Goal: Task Accomplishment & Management: Manage account settings

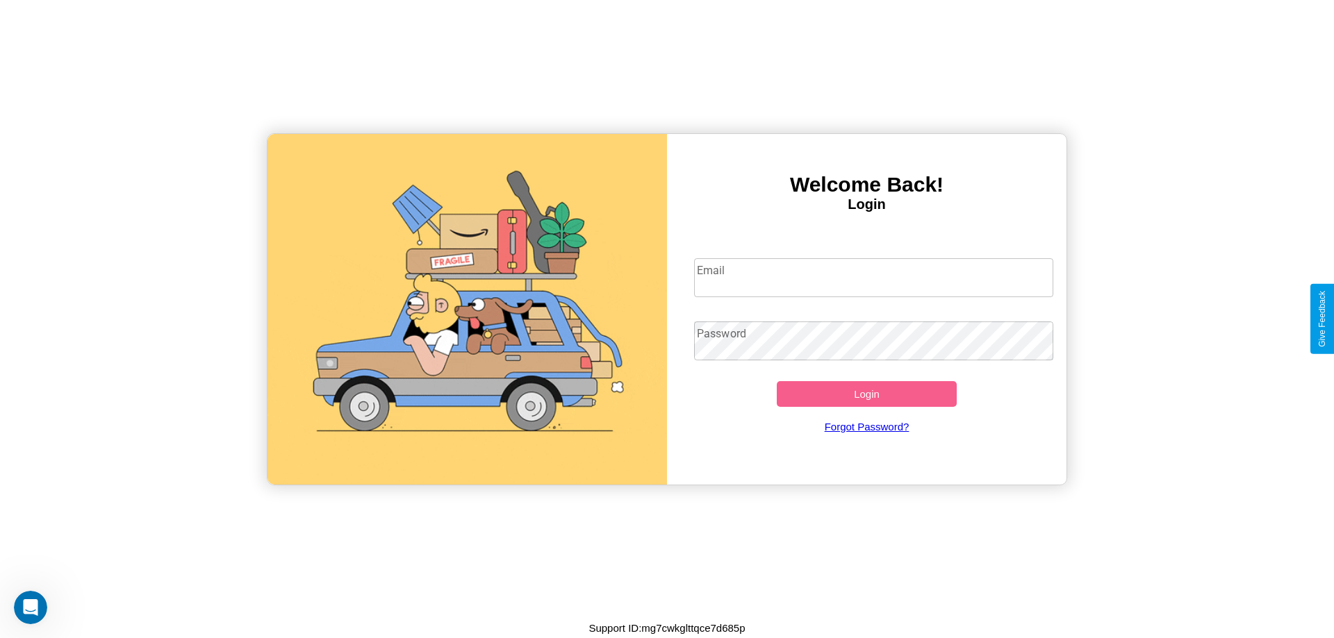
click at [873, 277] on input "Email" at bounding box center [874, 277] width 360 height 39
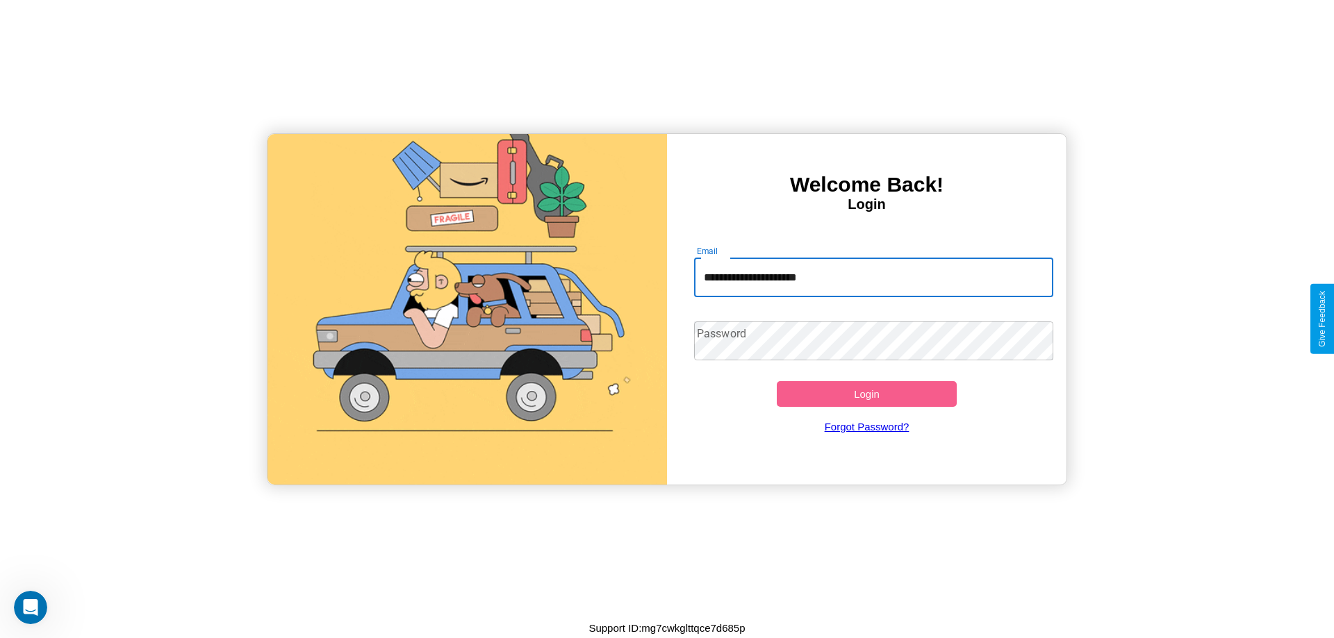
type input "**********"
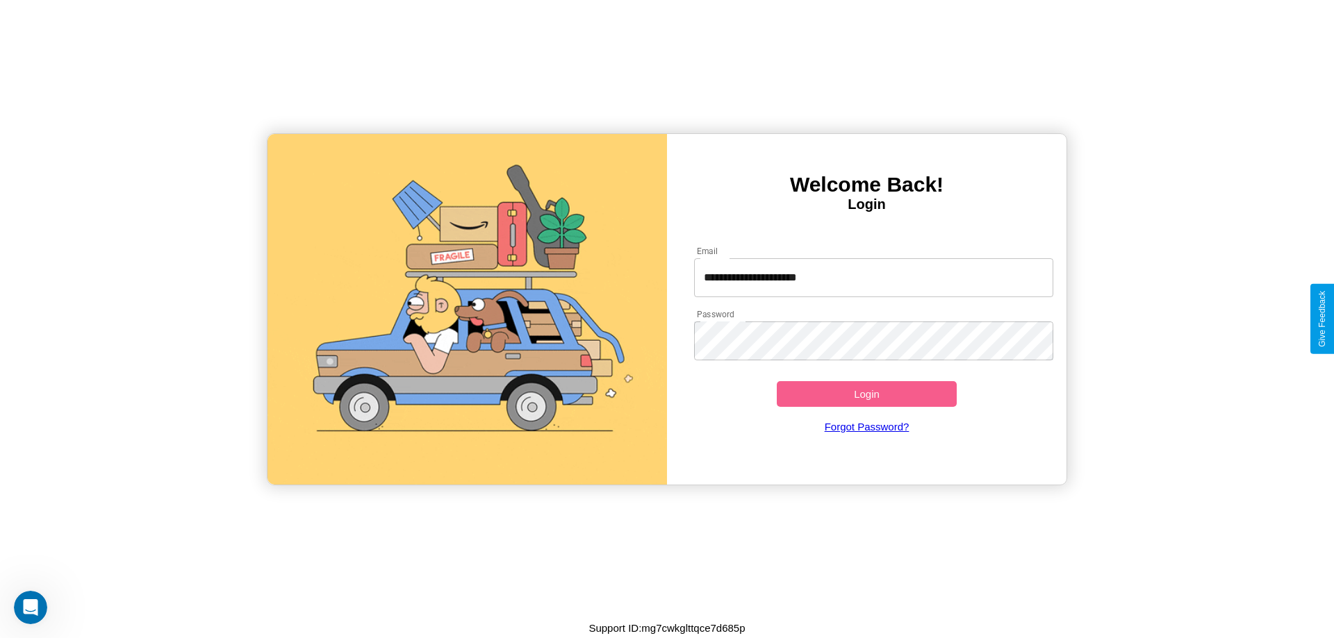
click at [866, 394] on button "Login" at bounding box center [867, 394] width 180 height 26
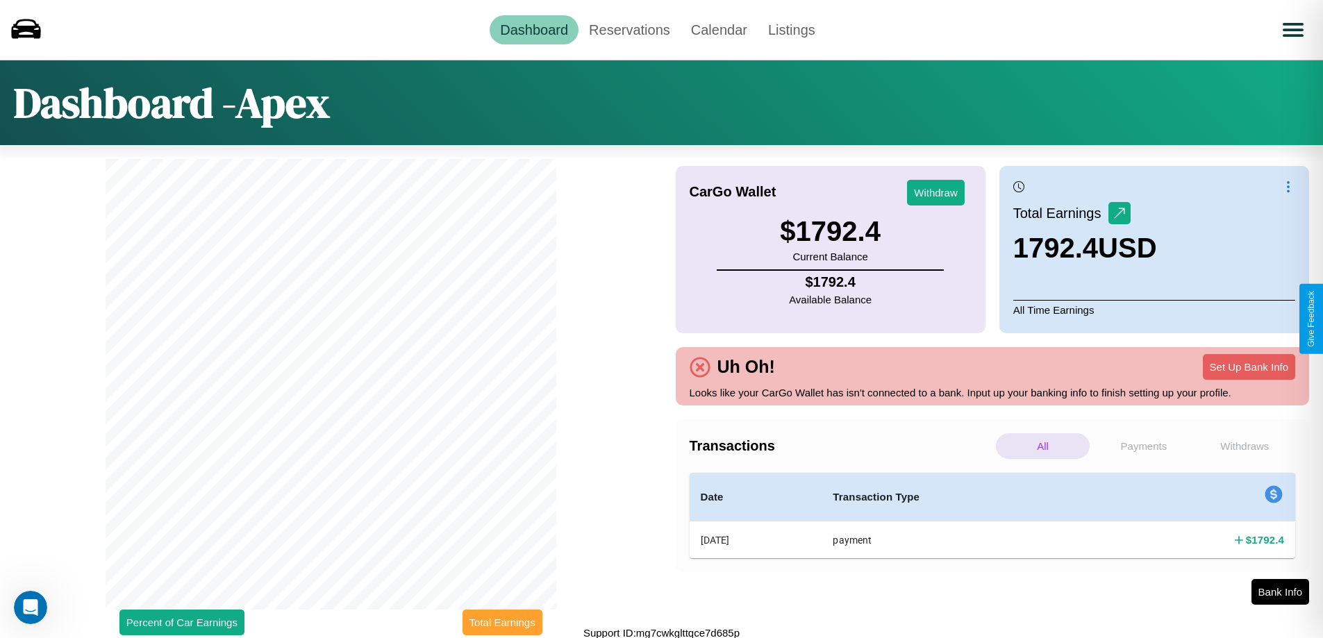
click at [502, 622] on button "Total Earnings" at bounding box center [503, 623] width 80 height 26
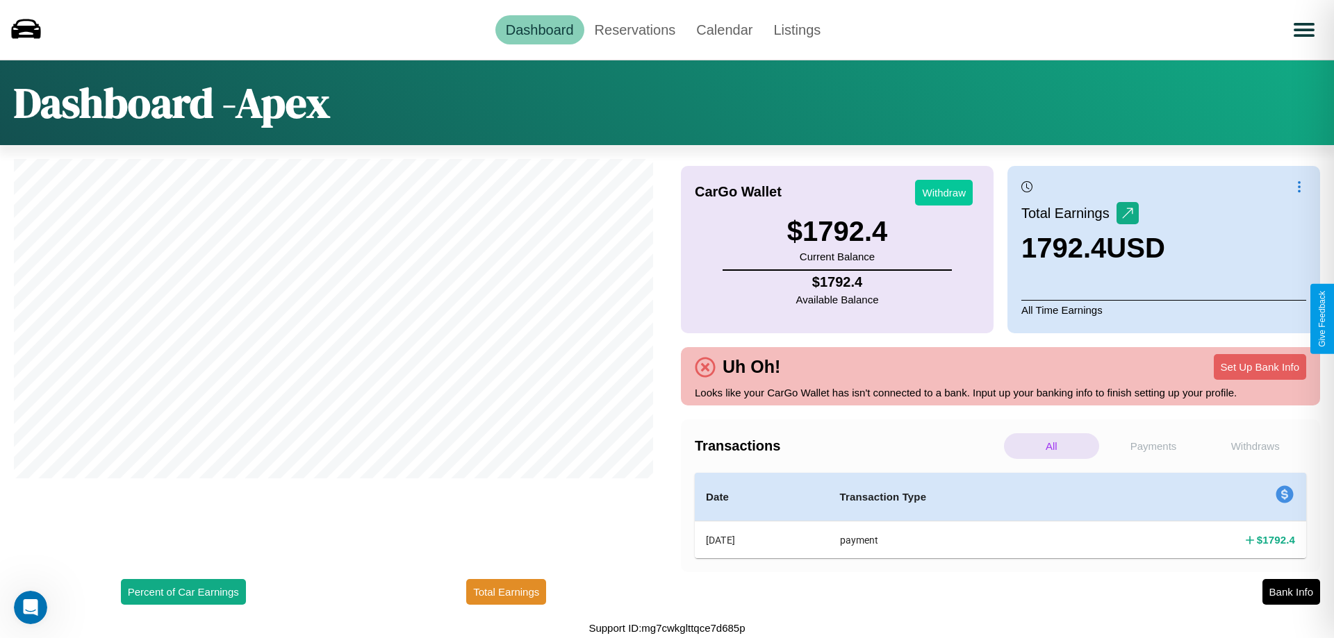
click at [943, 192] on button "Withdraw" at bounding box center [944, 193] width 58 height 26
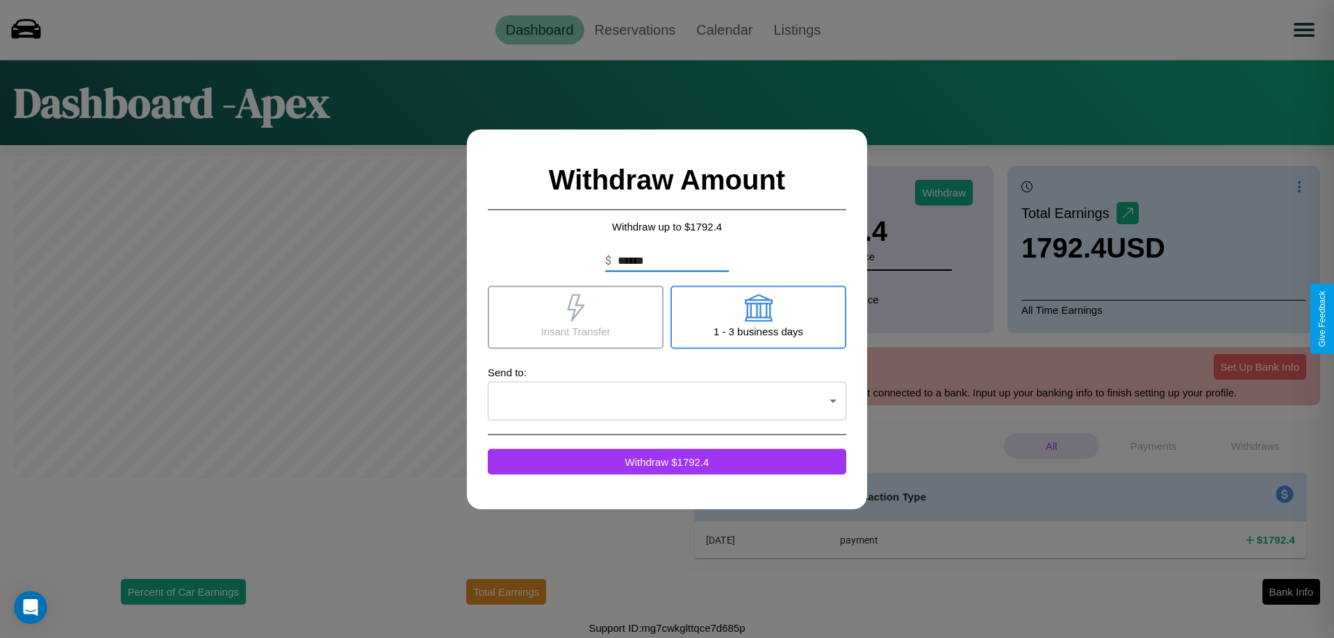
click at [575, 317] on icon at bounding box center [575, 308] width 17 height 28
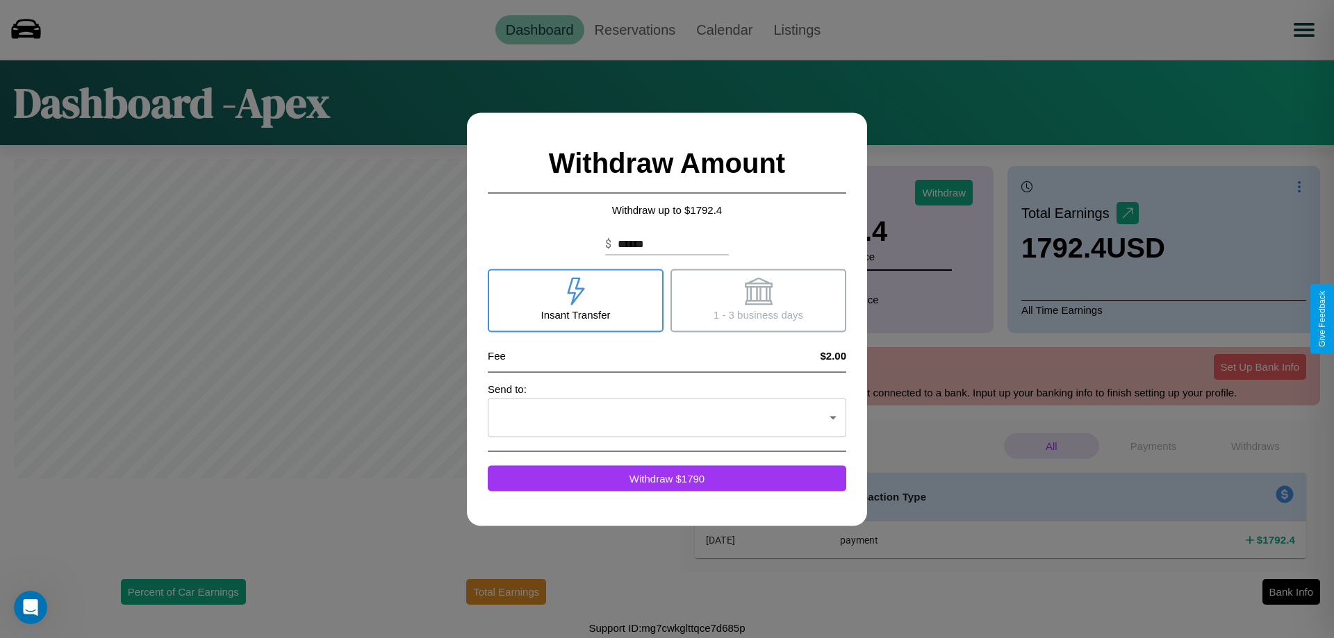
click at [758, 300] on icon at bounding box center [758, 291] width 28 height 28
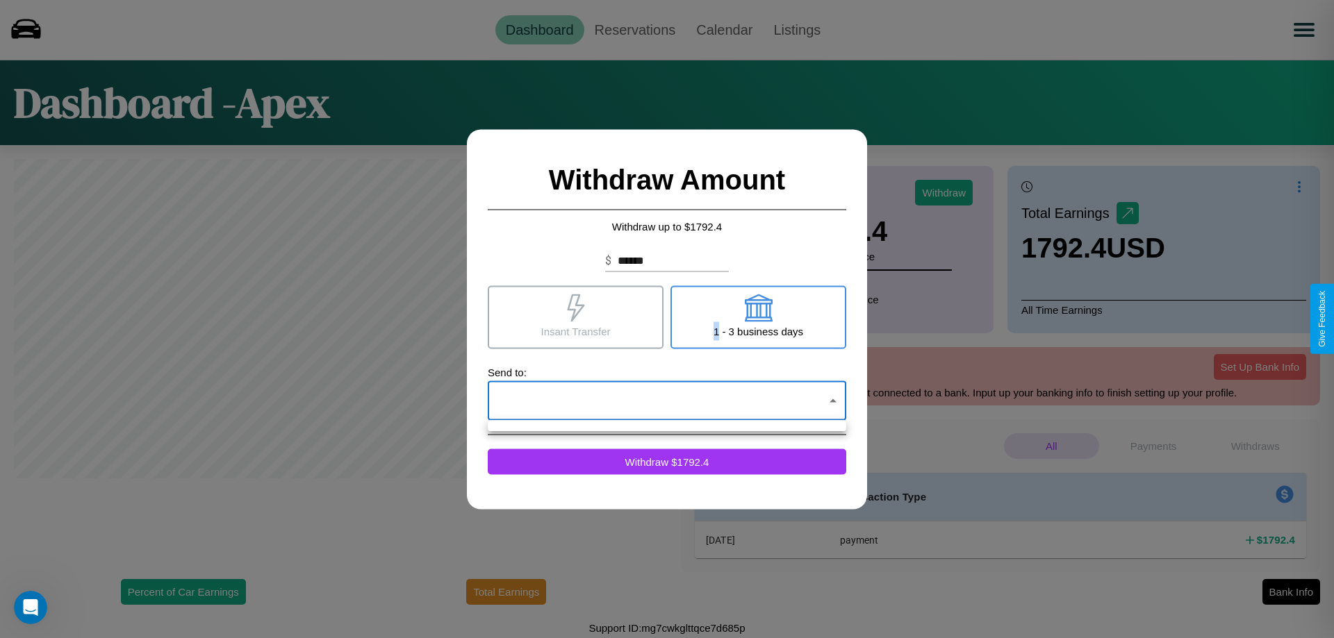
click at [667, 401] on div at bounding box center [667, 319] width 1334 height 638
